Goal: Check status: Check status

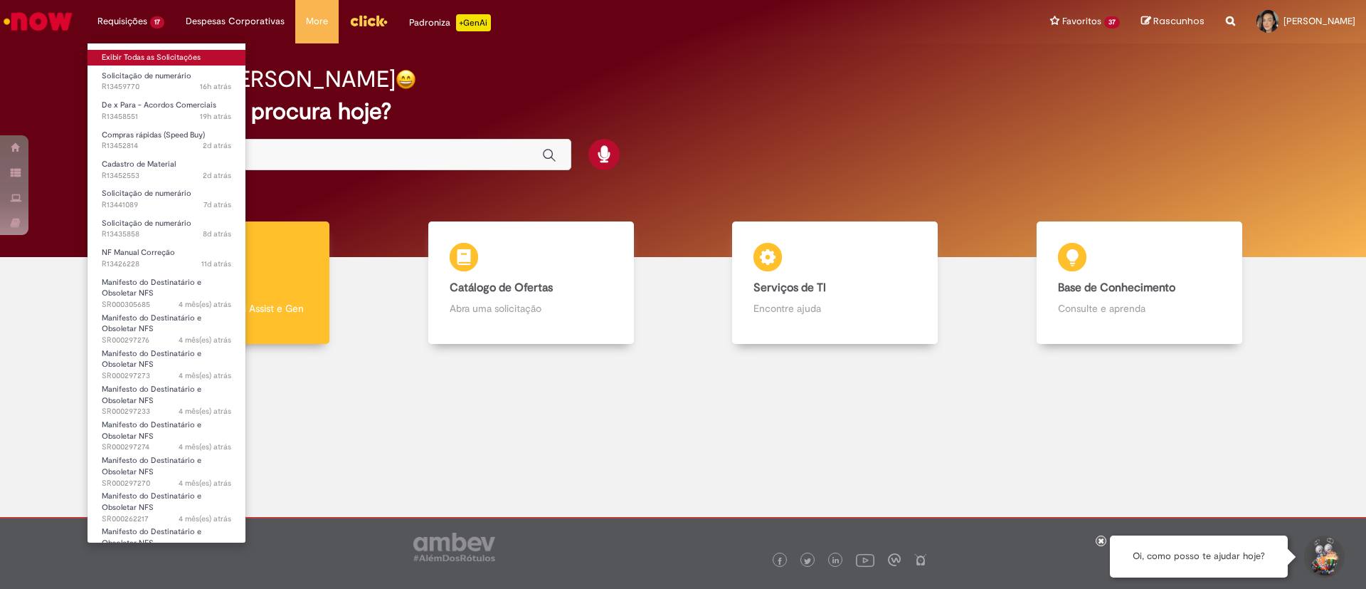
click at [142, 56] on link "Exibir Todas as Solicitações" at bounding box center [167, 58] width 158 height 16
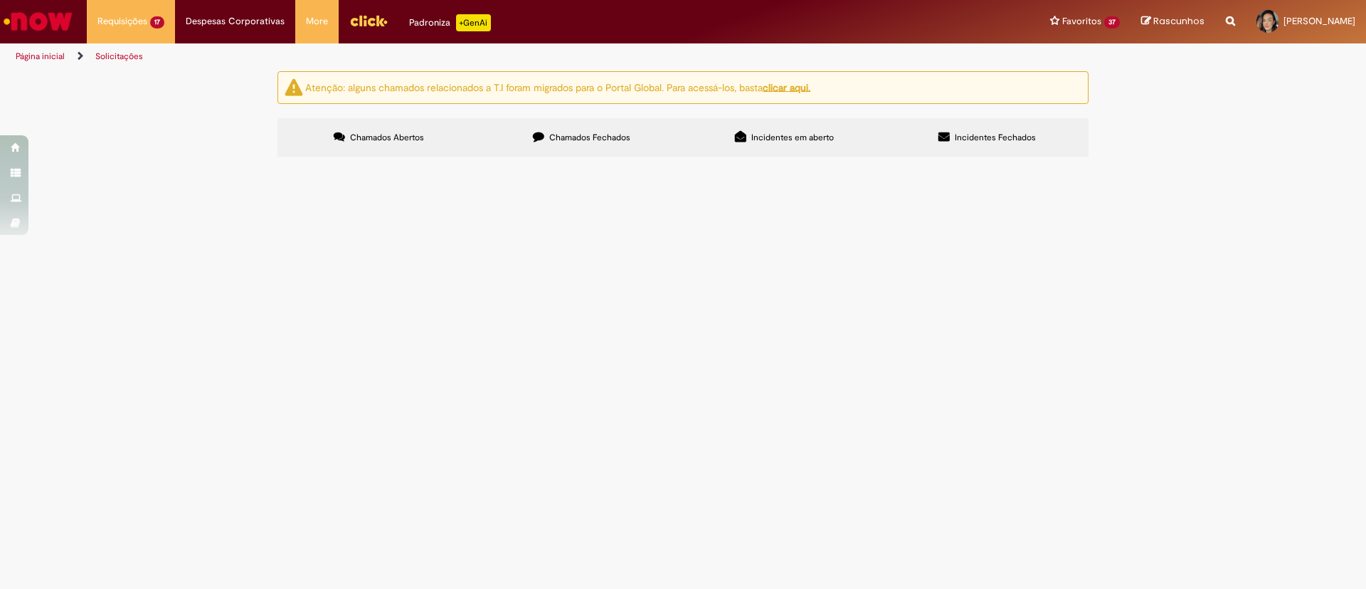
click at [0, 0] on span "Acordo Logistico - [GEOGRAPHIC_DATA] - [DATE]" at bounding box center [0, 0] width 0 height 0
click at [0, 0] on td "Acordo Logistico - [GEOGRAPHIC_DATA] - [DATE]" at bounding box center [0, 0] width 0 height 0
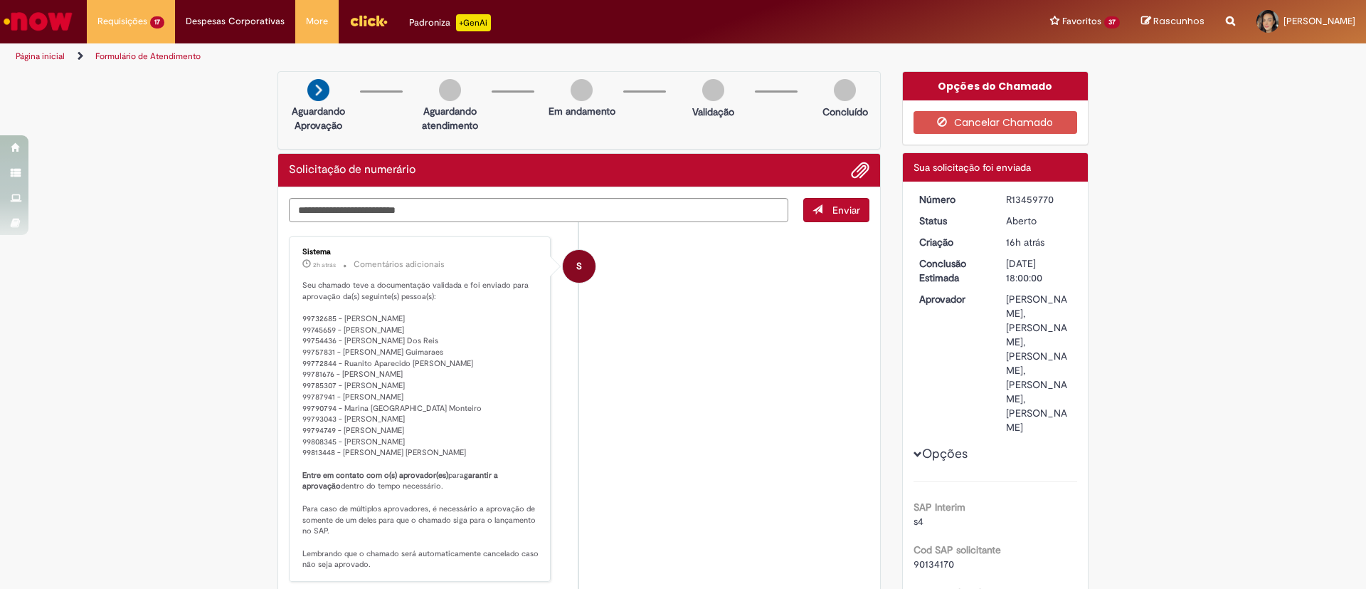
click at [1007, 201] on div "R13459770" at bounding box center [1039, 199] width 66 height 14
copy div "R13459770"
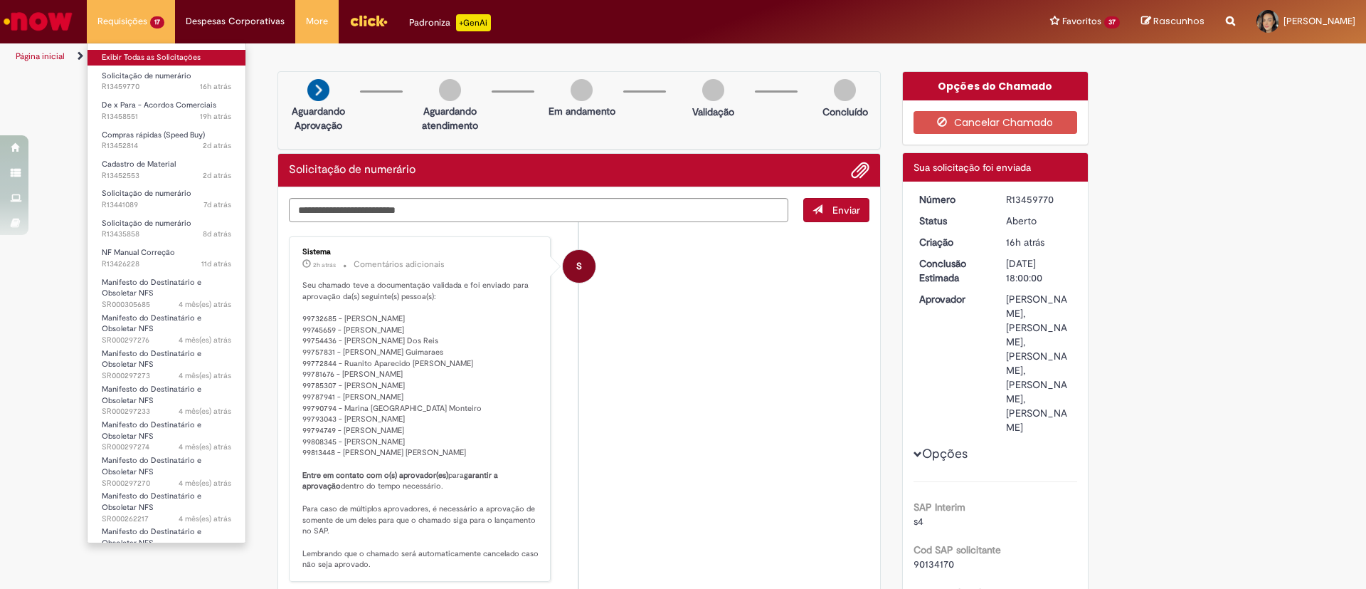
click at [164, 63] on link "Exibir Todas as Solicitações" at bounding box center [167, 58] width 158 height 16
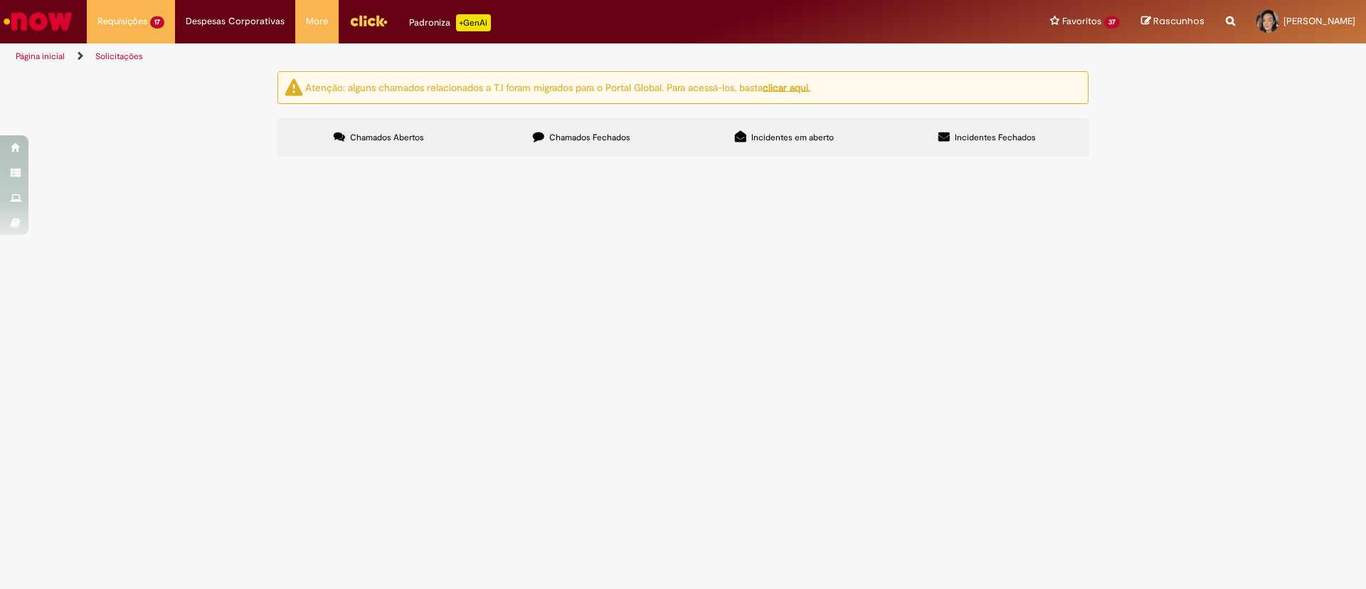
click at [0, 0] on span "R13458551" at bounding box center [0, 0] width 0 height 0
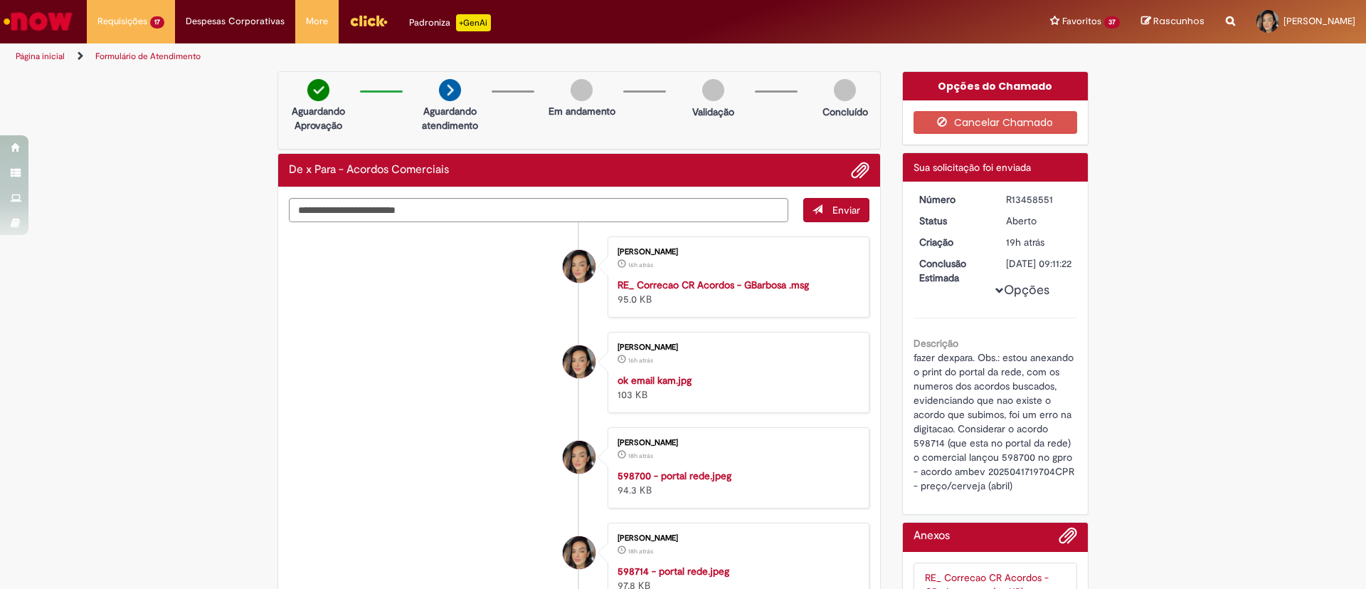
click at [1011, 194] on div "R13458551" at bounding box center [1039, 199] width 66 height 14
copy div "R13458551"
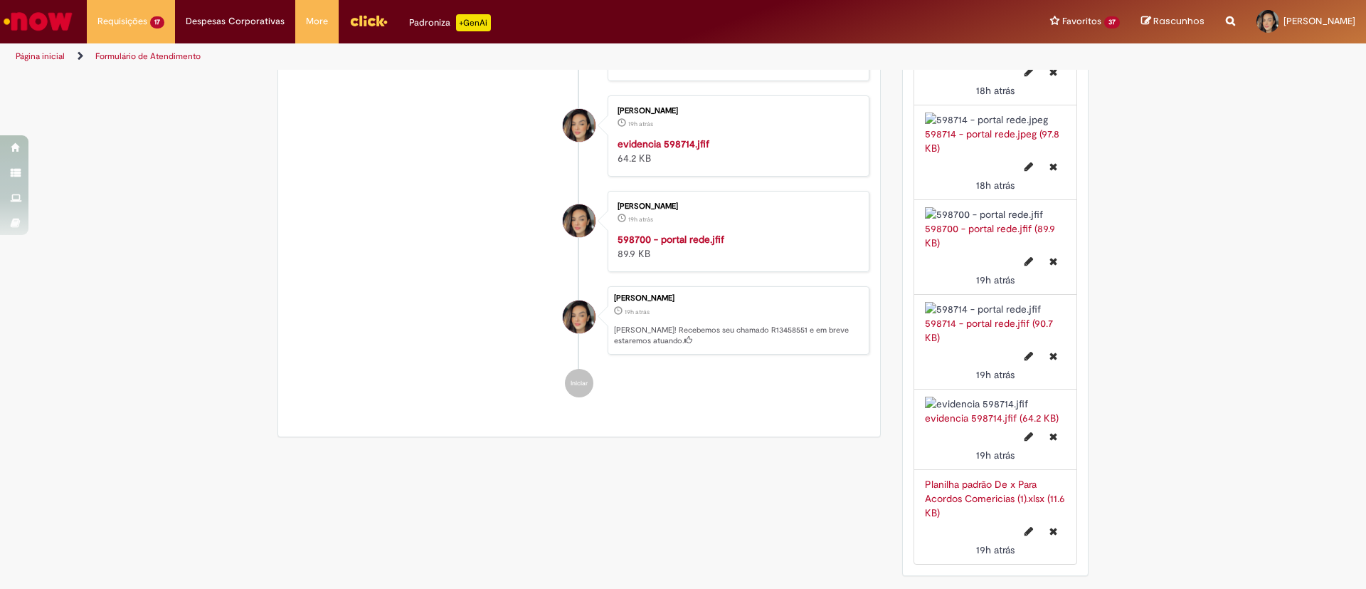
scroll to position [1201, 0]
click at [935, 478] on link "Planilha padrão De x Para Acordos Comericias (1).xlsx (11.6 KB)" at bounding box center [995, 498] width 140 height 41
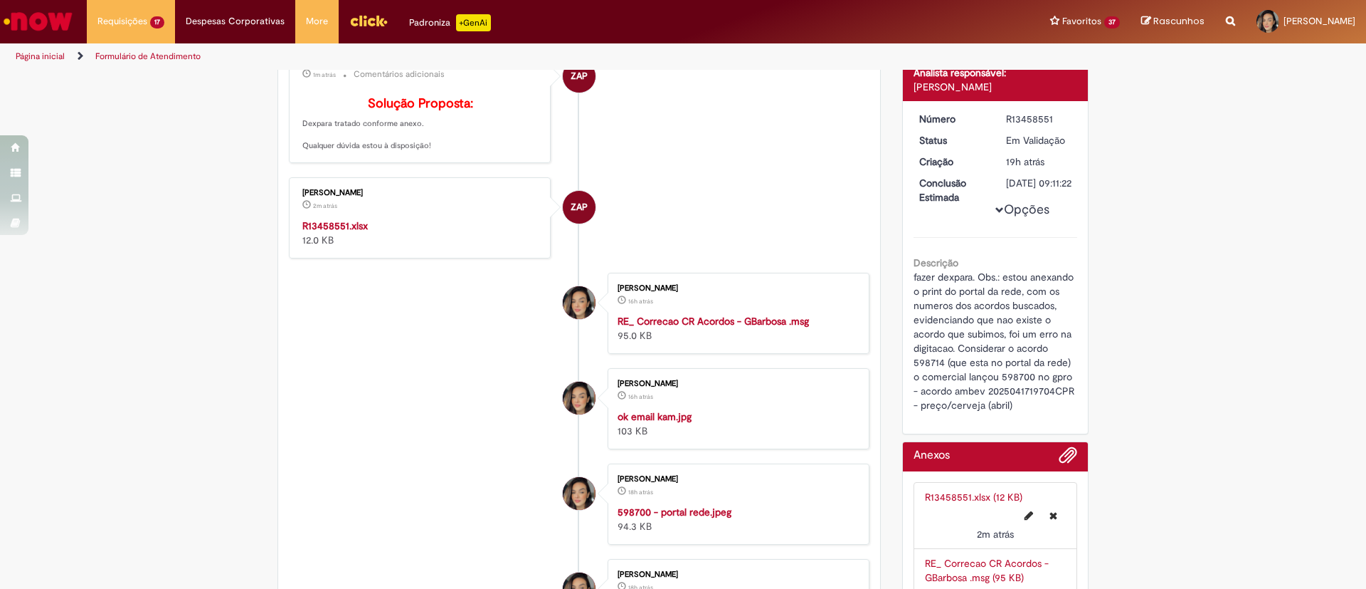
scroll to position [0, 0]
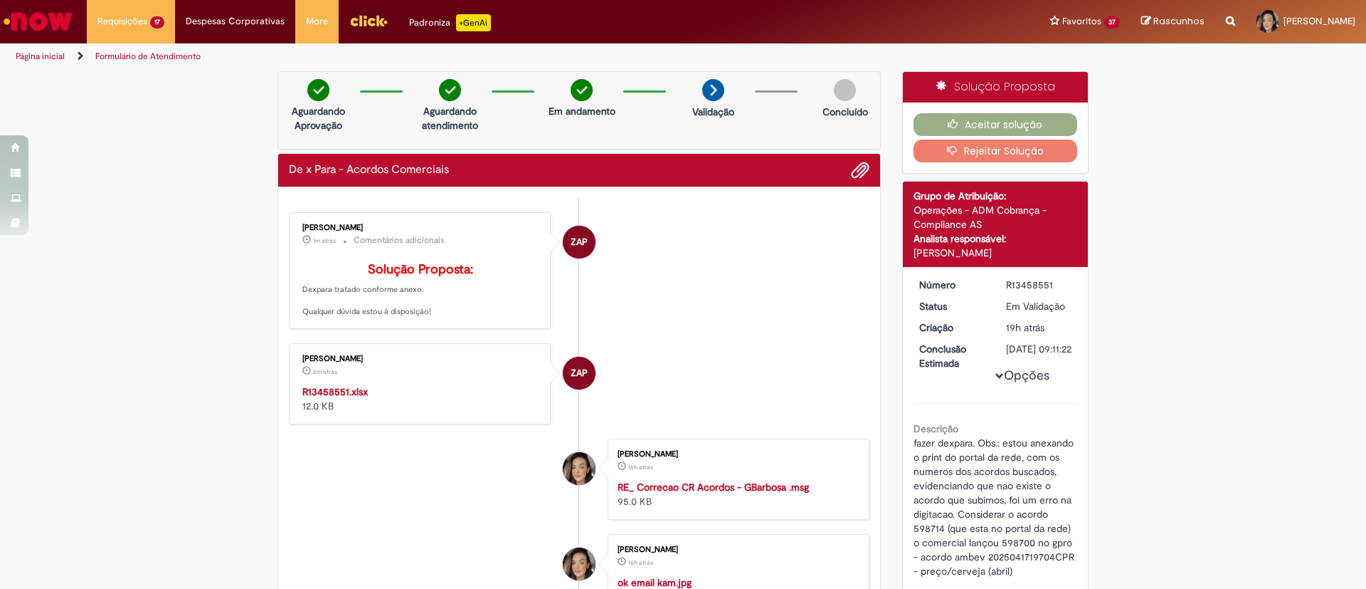
click at [1026, 285] on div "R13458551" at bounding box center [1039, 285] width 66 height 14
copy div "R13458551"
click at [961, 127] on button "Aceitar solução" at bounding box center [996, 124] width 164 height 23
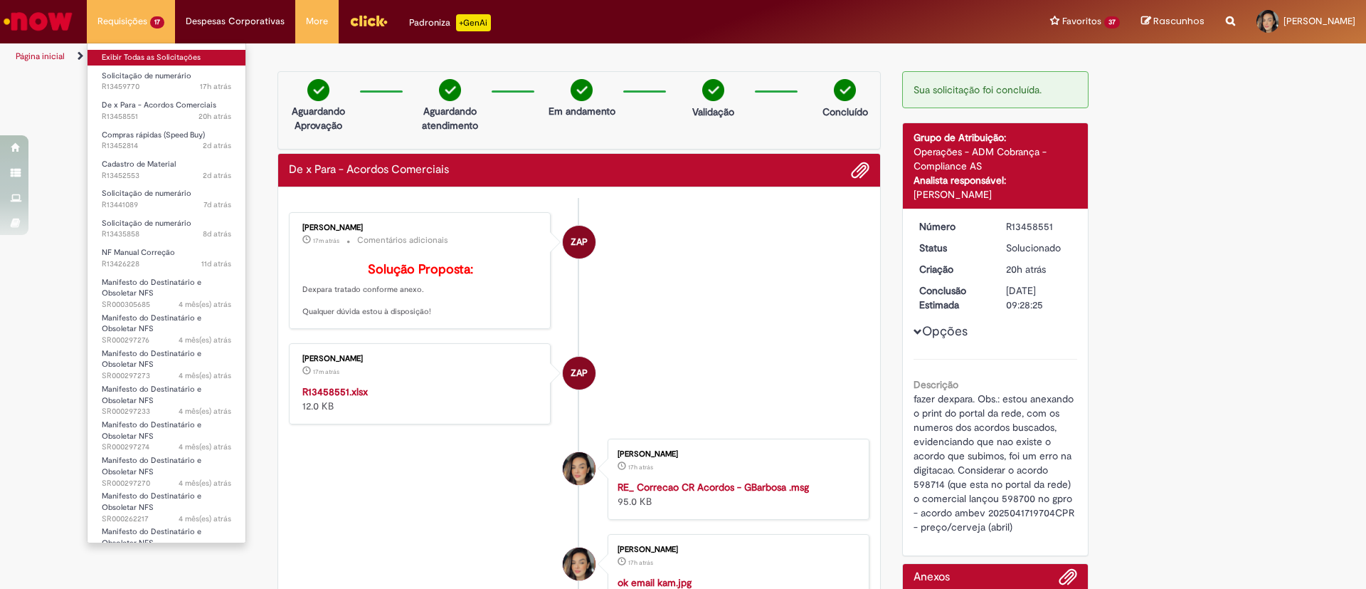
click at [126, 59] on link "Exibir Todas as Solicitações" at bounding box center [167, 58] width 158 height 16
